Goal: Task Accomplishment & Management: Manage account settings

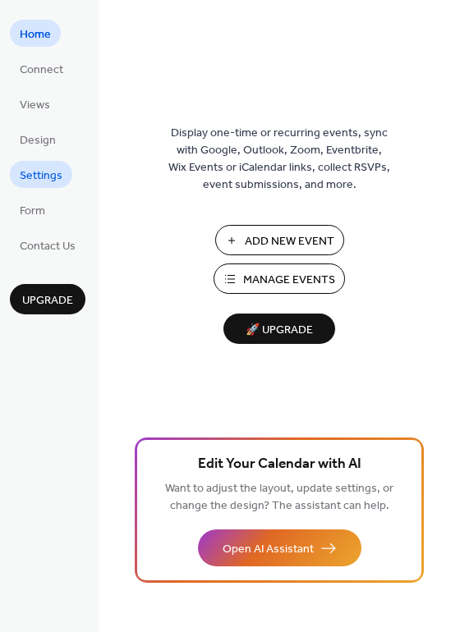
click at [35, 163] on link "Settings" at bounding box center [41, 174] width 62 height 27
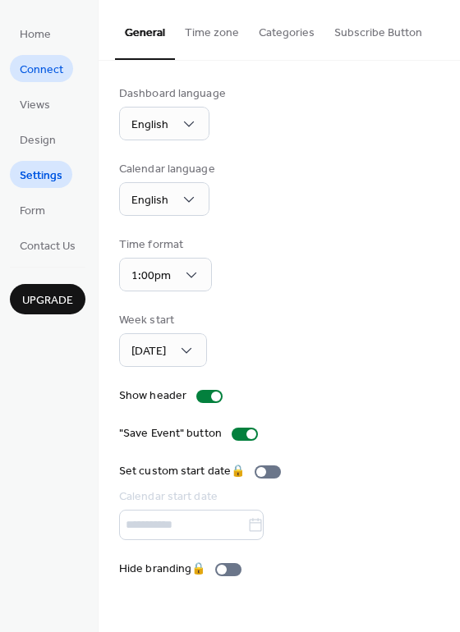
click at [54, 74] on span "Connect" at bounding box center [42, 70] width 44 height 17
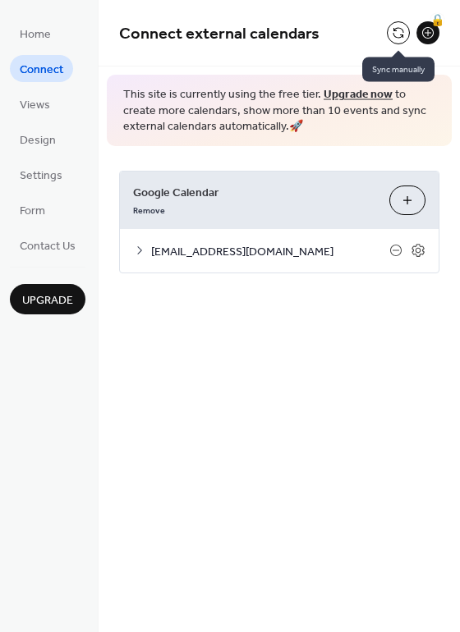
click at [395, 30] on button at bounding box center [398, 32] width 23 height 23
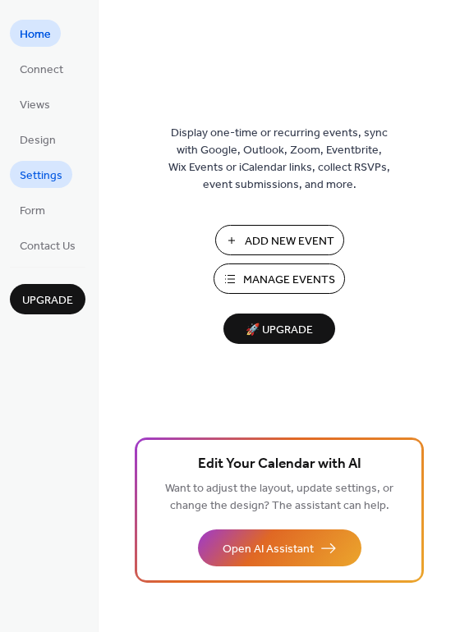
click at [48, 172] on span "Settings" at bounding box center [41, 175] width 43 height 17
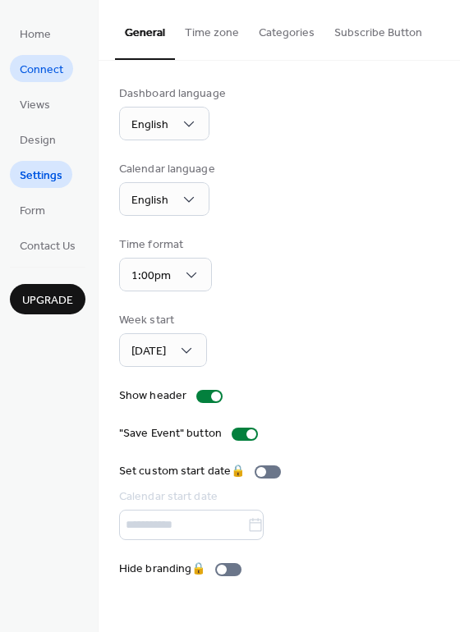
click at [62, 71] on span "Connect" at bounding box center [42, 70] width 44 height 17
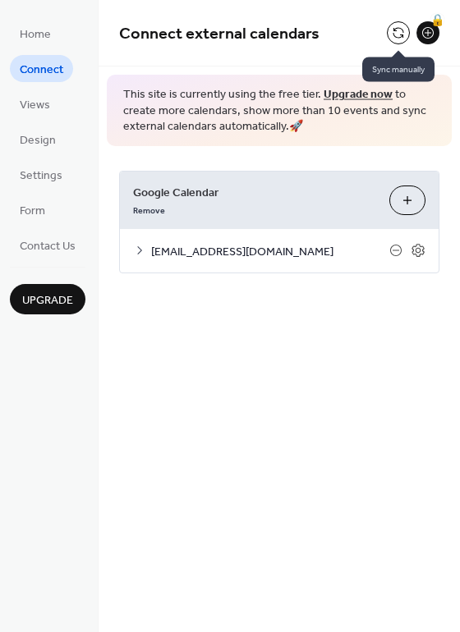
click at [389, 29] on button at bounding box center [398, 32] width 23 height 23
